Goal: Task Accomplishment & Management: Use online tool/utility

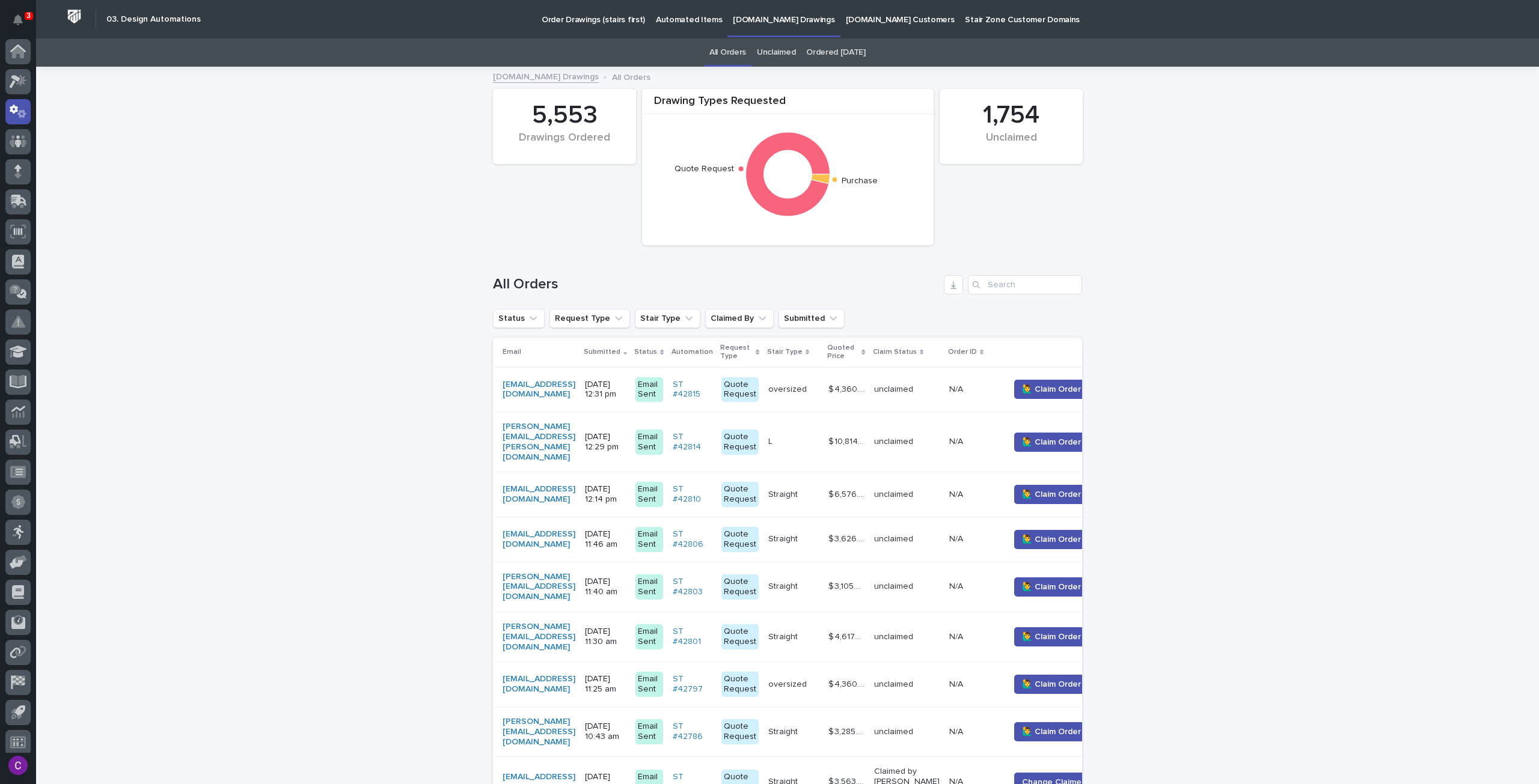
scroll to position [7, 0]
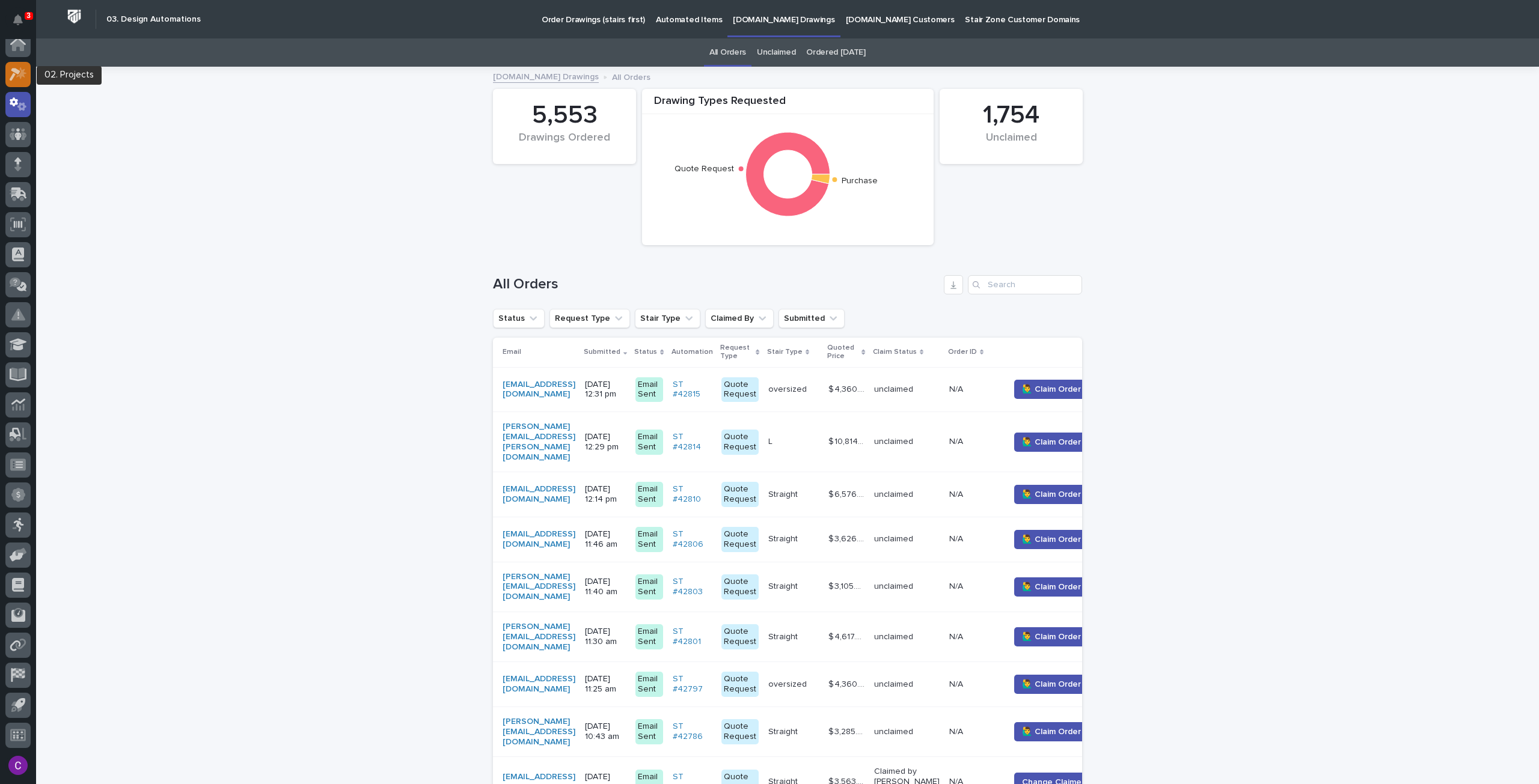
click at [24, 68] on icon at bounding box center [18, 74] width 17 height 14
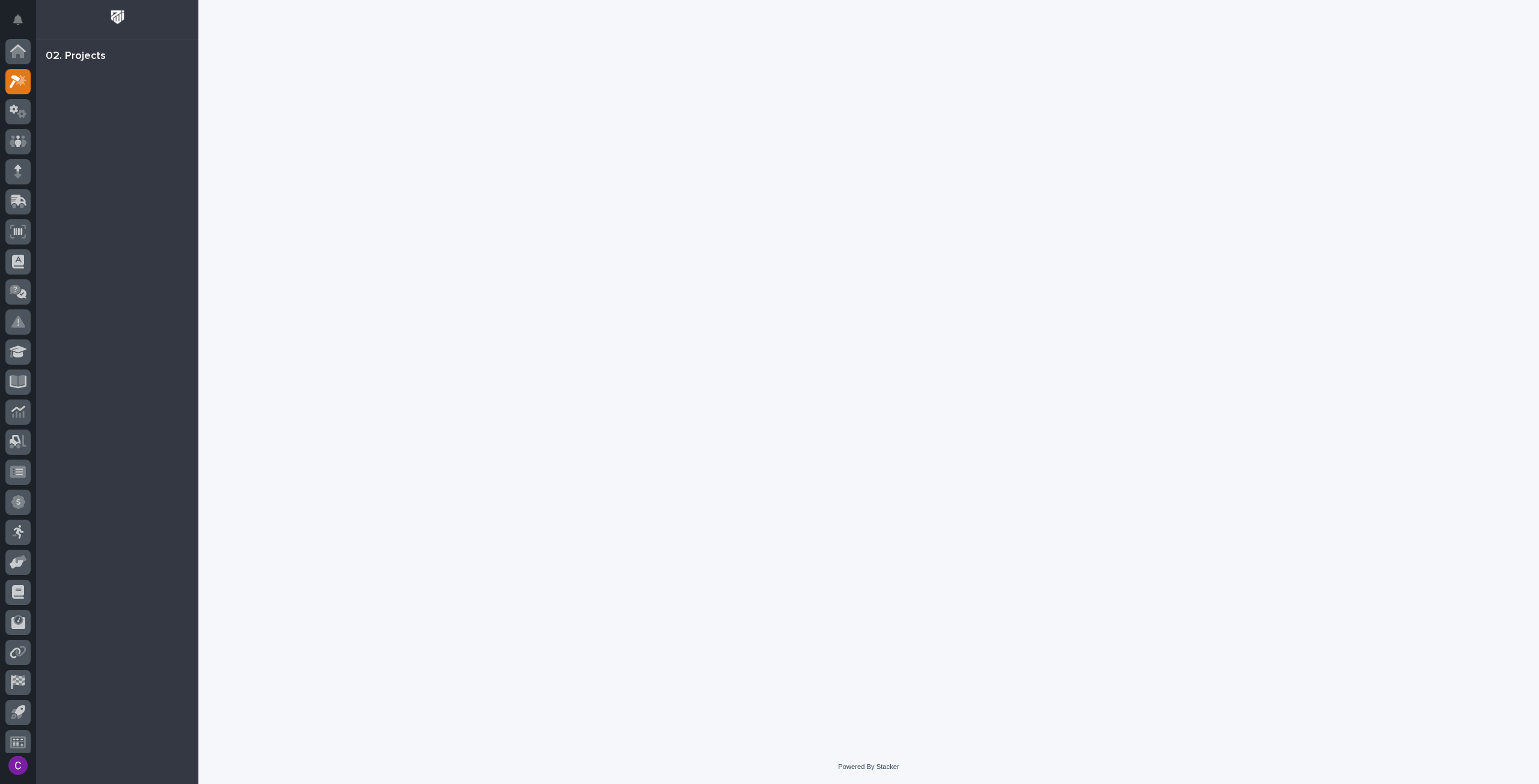
scroll to position [7, 0]
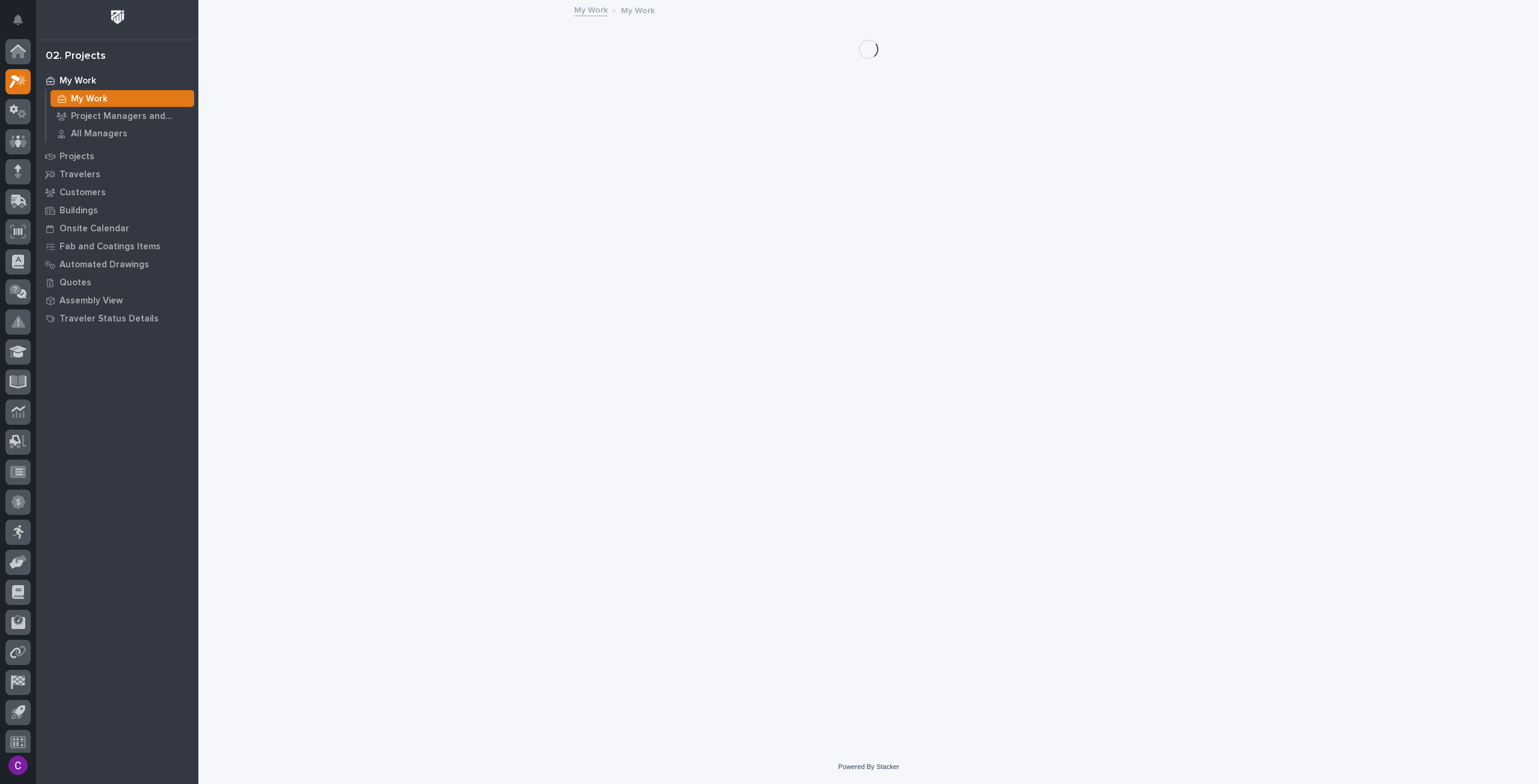
scroll to position [7, 0]
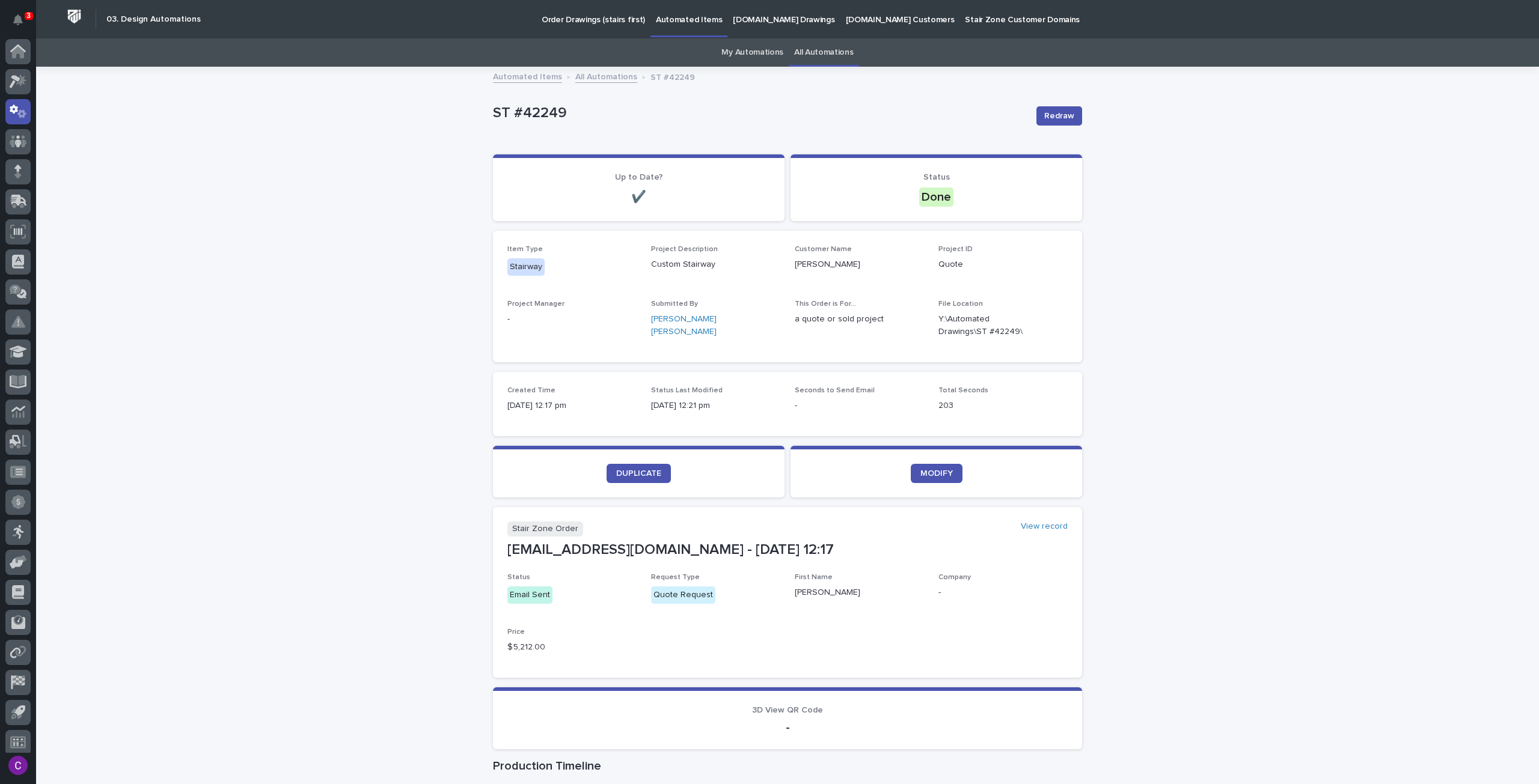
click at [627, 462] on section "DUPLICATE" at bounding box center [639, 472] width 291 height 52
click at [633, 471] on span "DUPLICATE" at bounding box center [639, 473] width 45 height 9
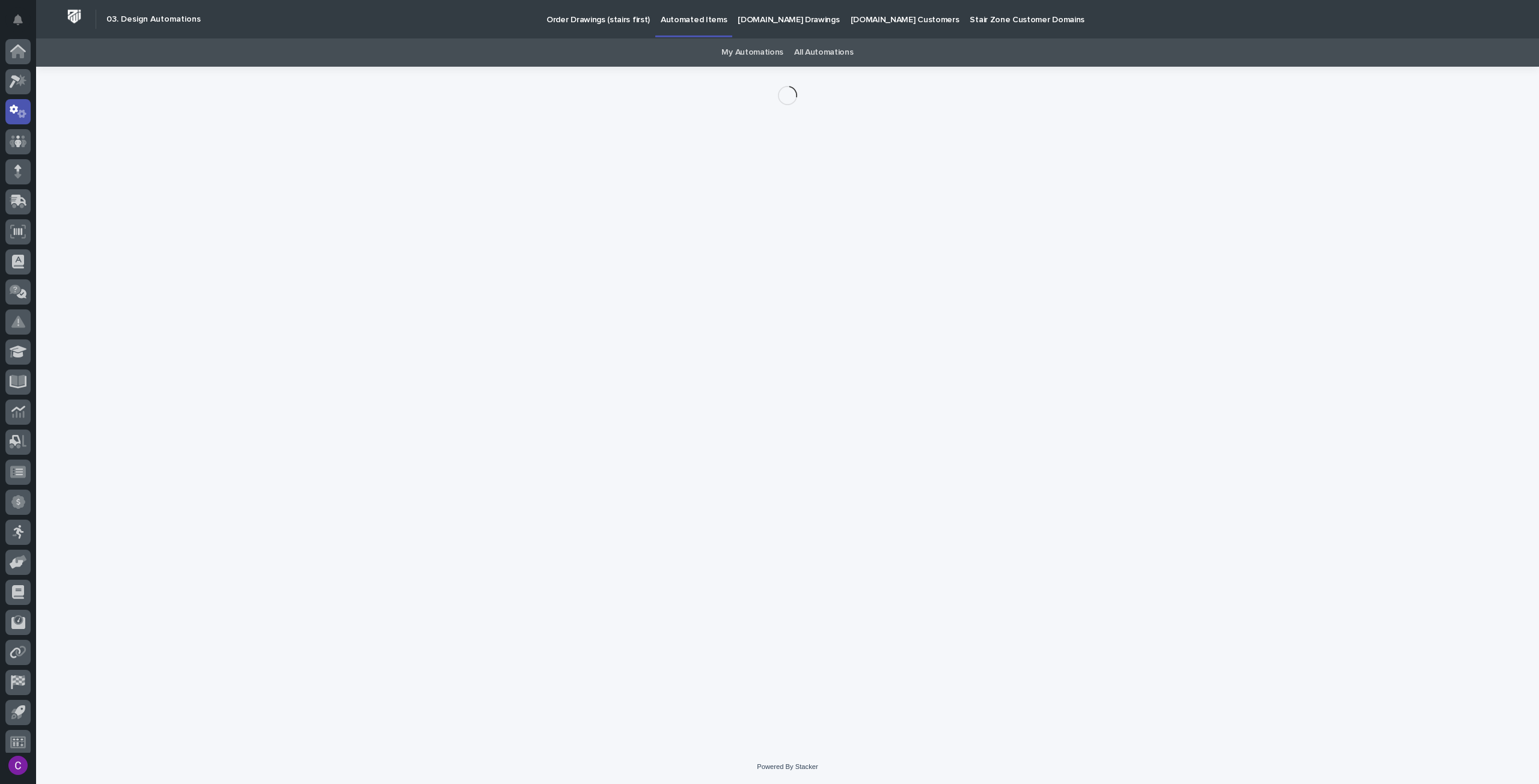
scroll to position [7, 0]
